Goal: Find specific page/section: Find specific page/section

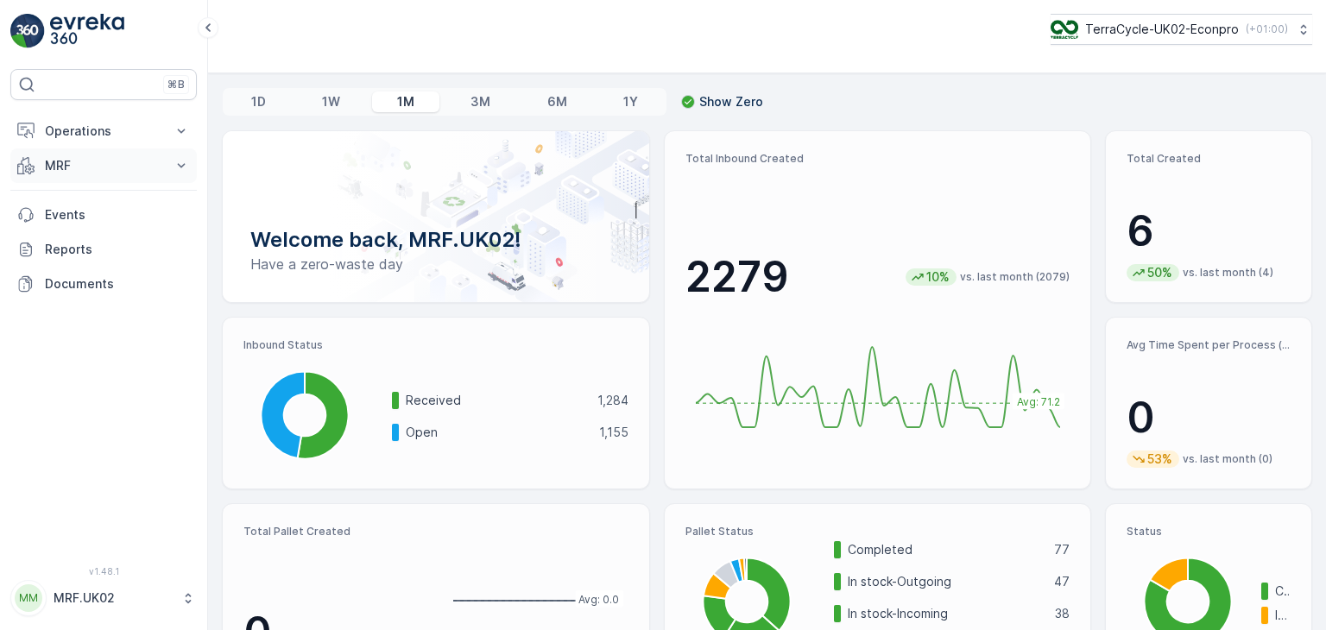
click at [179, 158] on icon at bounding box center [181, 165] width 17 height 17
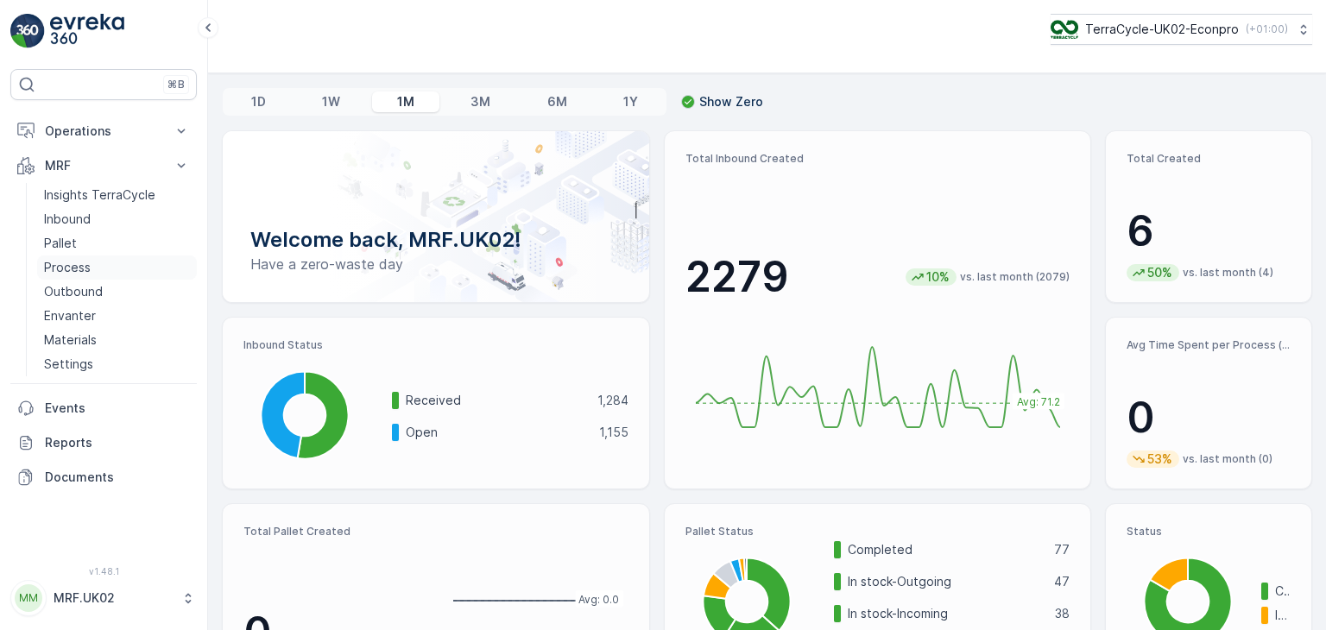
click at [81, 267] on p "Process" at bounding box center [67, 267] width 47 height 17
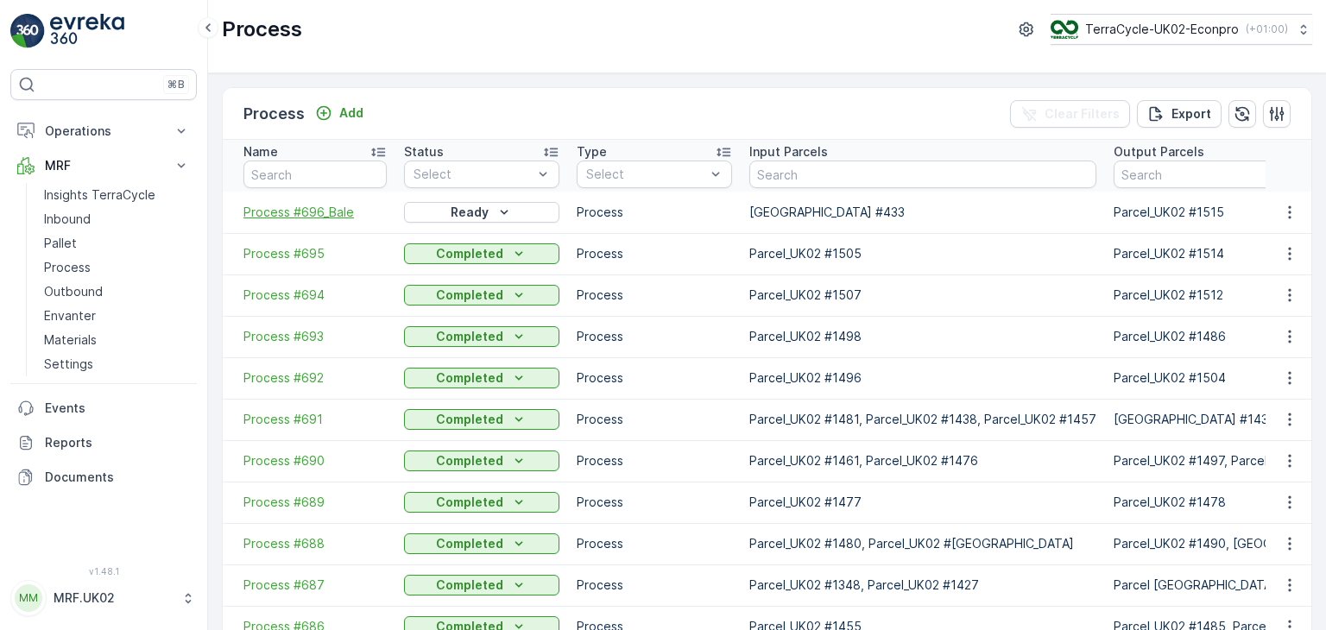
click at [313, 212] on span "Process #696_Bale" at bounding box center [315, 212] width 143 height 17
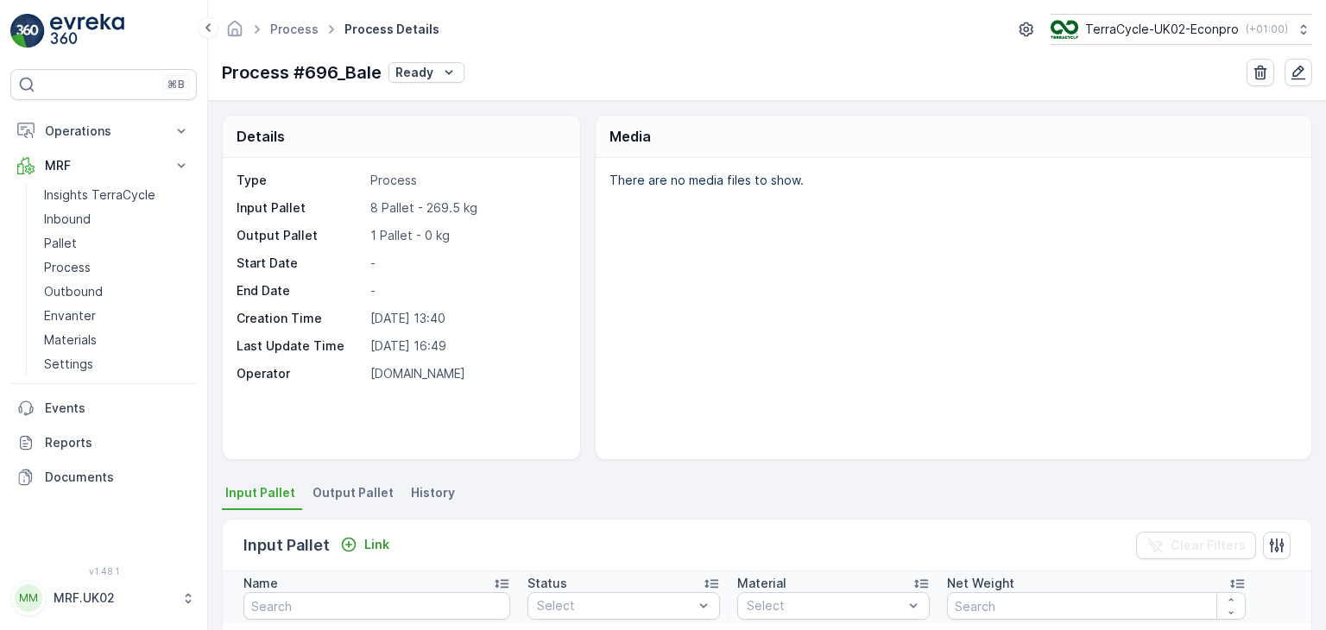
drag, startPoint x: 1321, startPoint y: 165, endPoint x: 1326, endPoint y: 333, distance: 168.4
click at [1326, 333] on div "Details Type Process Input Pallet 8 Pallet - 269.5 kg Output Pallet 1 Pallet - …" at bounding box center [767, 365] width 1118 height 529
click at [1090, 271] on div "There are no media files to show." at bounding box center [954, 308] width 716 height 301
